Goal: Find specific page/section: Find specific page/section

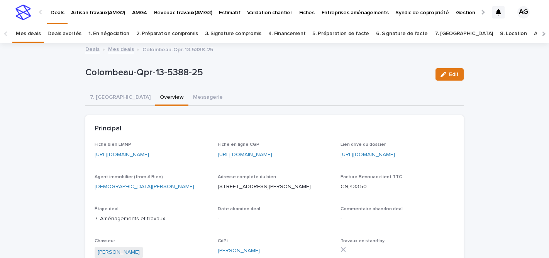
click at [106, 11] on p "Artisan travaux(AMG2)" at bounding box center [98, 8] width 54 height 16
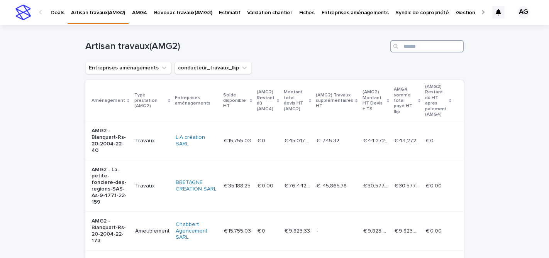
click at [424, 49] on input "Search" at bounding box center [426, 46] width 73 height 12
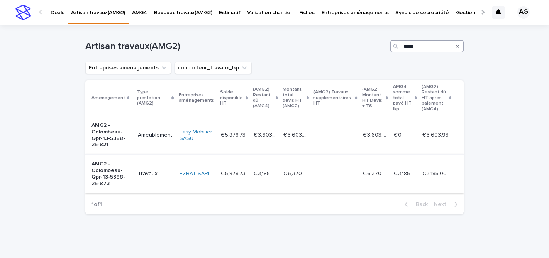
type input "*****"
click at [94, 174] on p "AMG2 - Colombeau-Qpr-13-5388-25-873" at bounding box center [111, 174] width 40 height 26
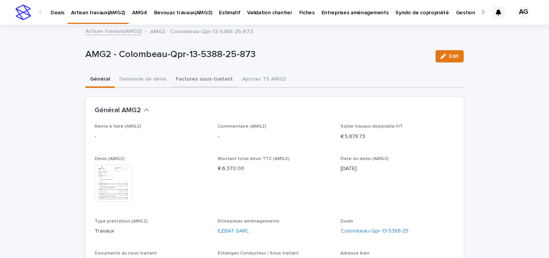
click at [198, 78] on button "Factures sous-traitant" at bounding box center [204, 80] width 66 height 16
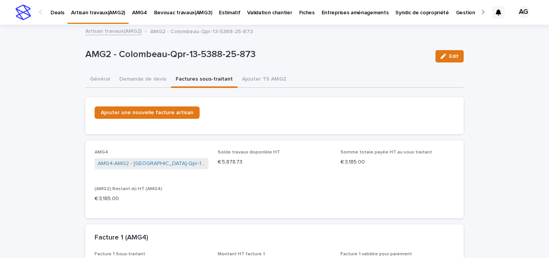
click at [60, 10] on p "Deals" at bounding box center [58, 8] width 14 height 16
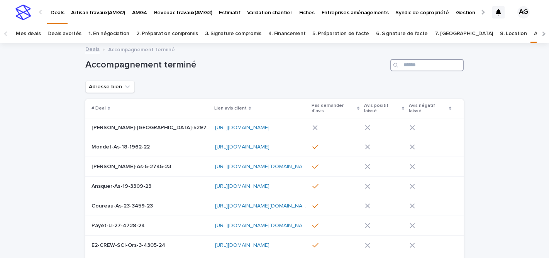
click at [417, 67] on input "Search" at bounding box center [426, 65] width 73 height 12
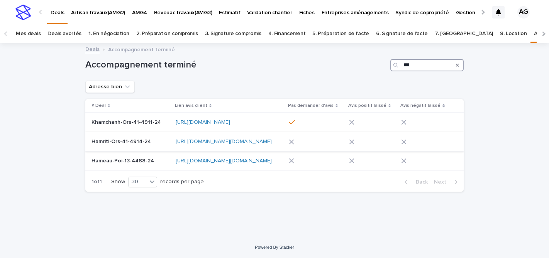
type input "***"
click at [102, 142] on p "Hamriti-Ors-41-4914-24" at bounding box center [121, 141] width 61 height 8
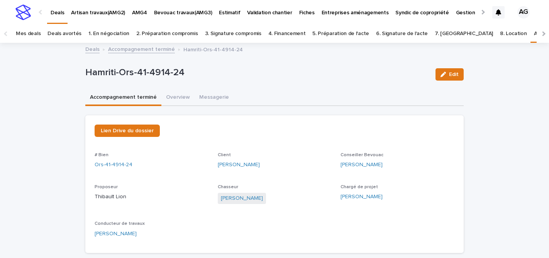
click at [178, 98] on button "Overview" at bounding box center [177, 98] width 33 height 16
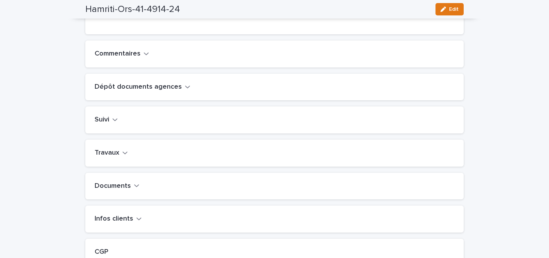
scroll to position [241, 0]
click at [110, 157] on h2 "Travaux" at bounding box center [107, 152] width 25 height 8
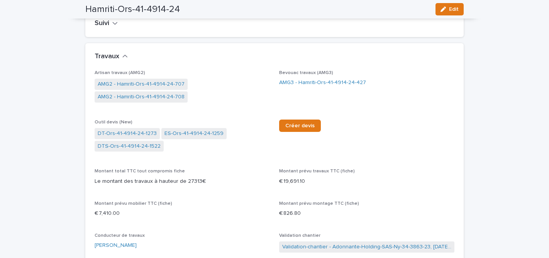
scroll to position [338, 0]
click at [315, 86] on link "AMG3 - Hamriti-Ors-41-4914-24-427" at bounding box center [322, 82] width 87 height 8
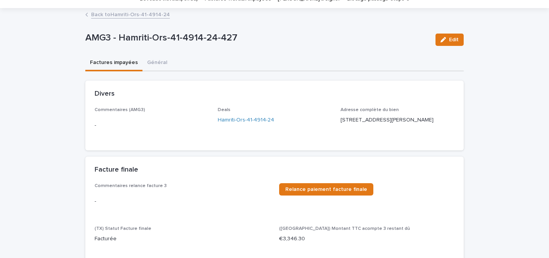
scroll to position [42, 0]
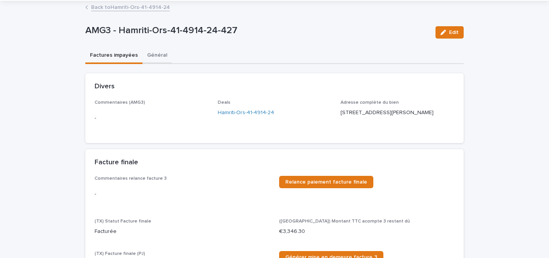
click at [159, 52] on button "Général" at bounding box center [156, 56] width 29 height 16
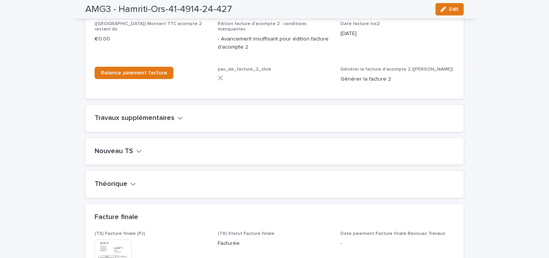
scroll to position [882, 0]
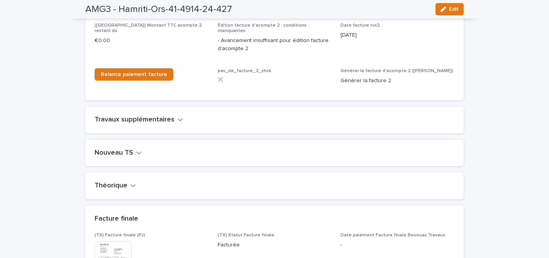
click at [163, 116] on h2 "Travaux supplémentaires" at bounding box center [135, 120] width 80 height 8
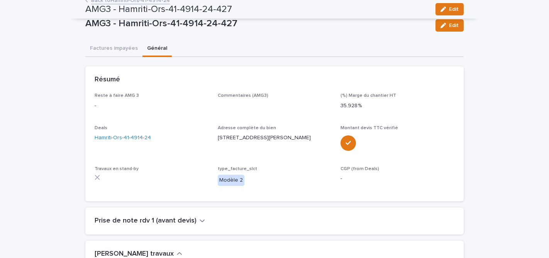
scroll to position [0, 0]
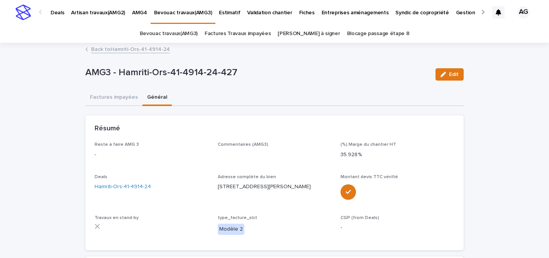
click at [187, 15] on p "Bevouac travaux(AMG3)" at bounding box center [183, 8] width 58 height 16
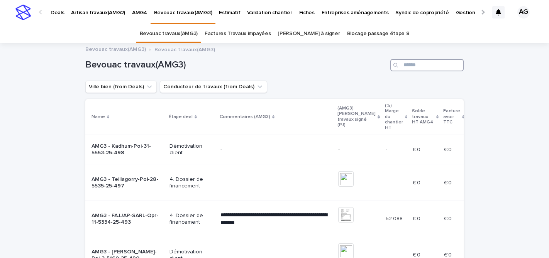
click at [422, 68] on input "Search" at bounding box center [426, 65] width 73 height 12
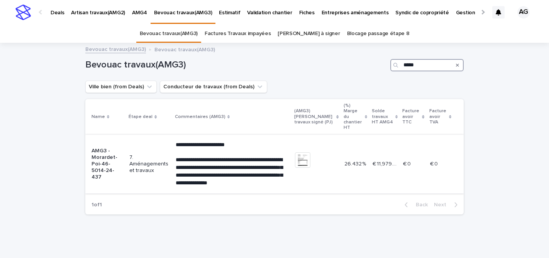
type input "*****"
click at [112, 163] on p "AMG3 - Morardet-Poi-46-5014-24-437" at bounding box center [107, 164] width 32 height 32
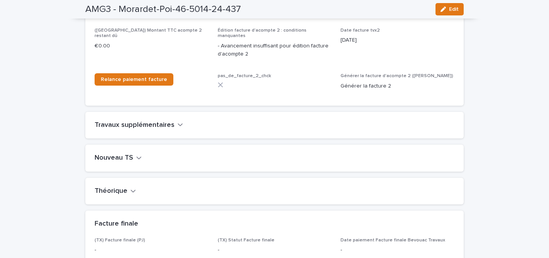
scroll to position [951, 0]
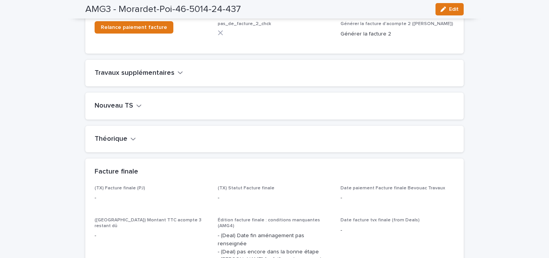
click at [148, 69] on h2 "Travaux supplémentaires" at bounding box center [135, 73] width 80 height 8
